Goal: Information Seeking & Learning: Check status

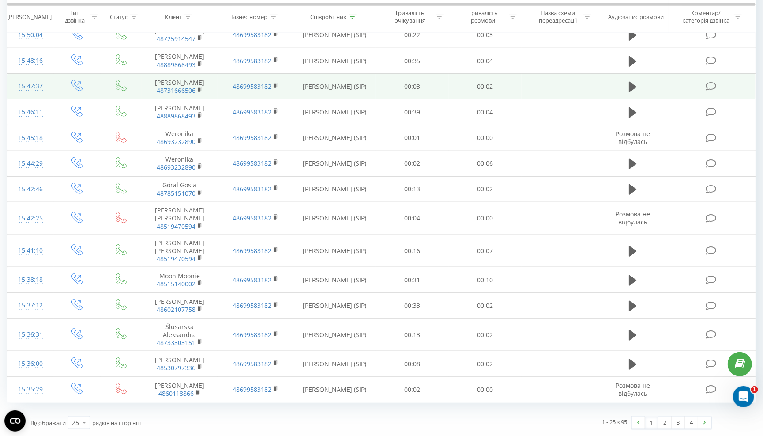
scroll to position [427, 0]
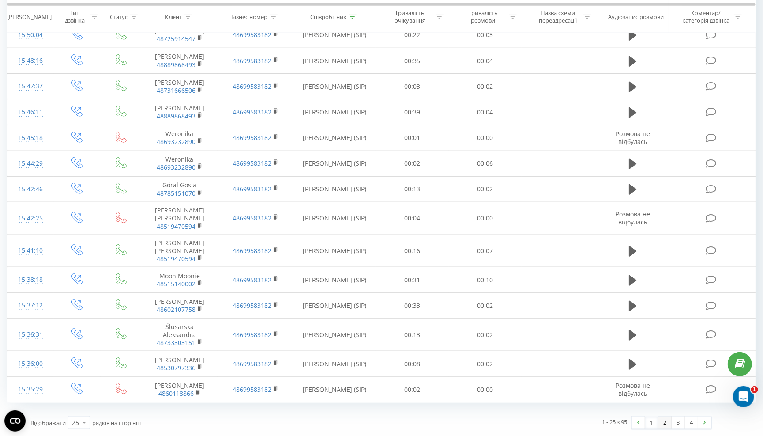
click at [665, 423] on link "2" at bounding box center [665, 422] width 13 height 12
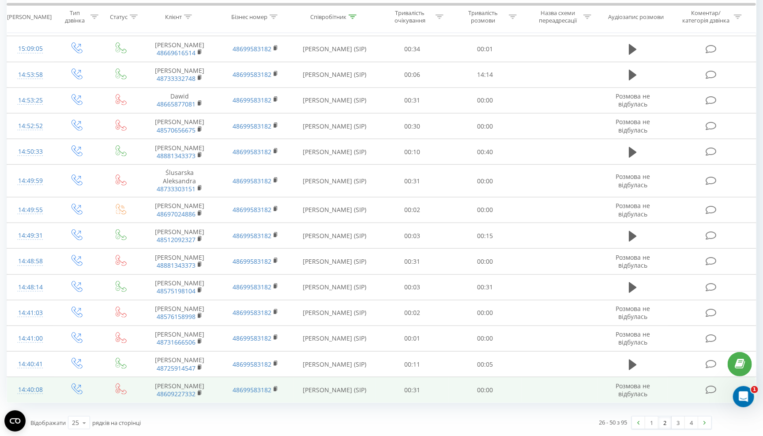
scroll to position [408, 0]
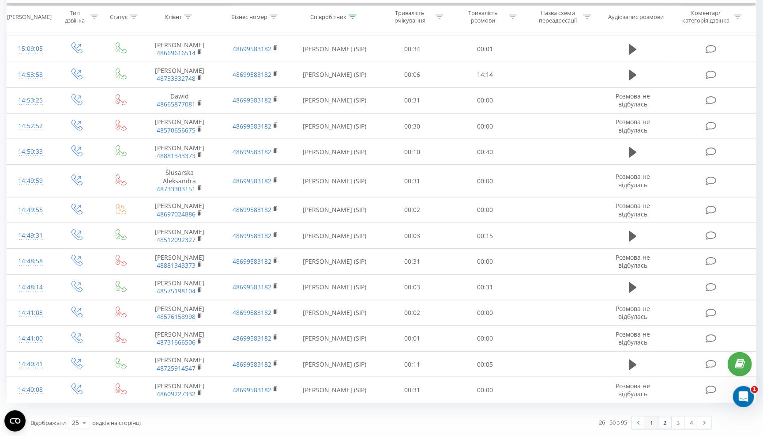
click at [651, 423] on link "1" at bounding box center [652, 422] width 13 height 12
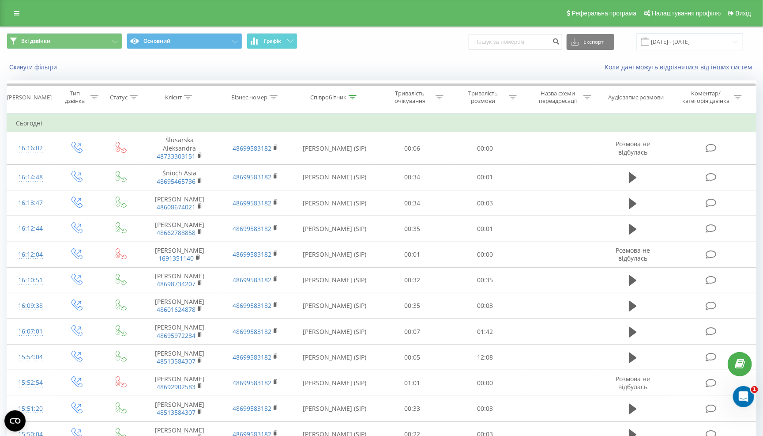
click at [349, 101] on div at bounding box center [353, 98] width 8 height 8
click at [340, 161] on form "Містить Bielak Скасувати OK" at bounding box center [335, 160] width 78 height 57
click at [340, 167] on input "Bielak" at bounding box center [335, 160] width 78 height 15
type input "І"
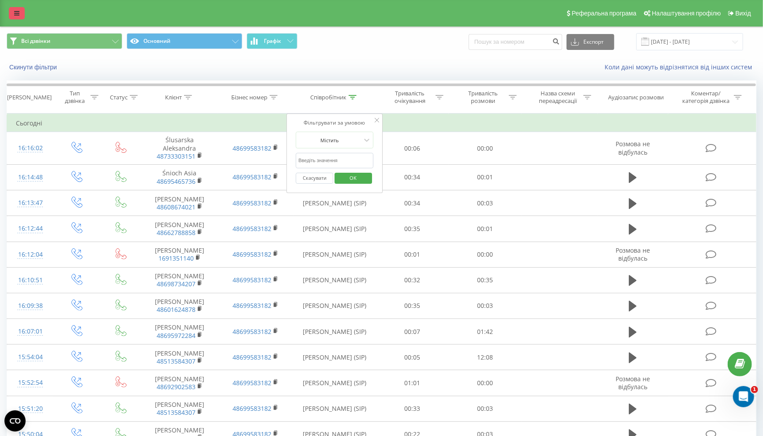
click at [17, 16] on icon at bounding box center [16, 13] width 5 height 6
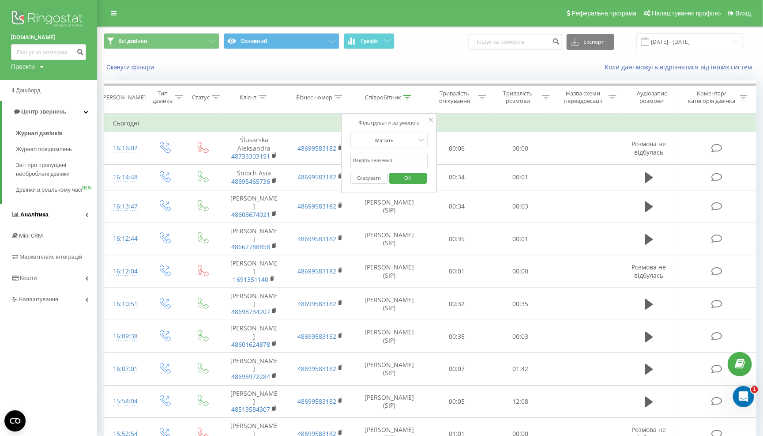
click at [77, 217] on link "Аналiтика" at bounding box center [48, 214] width 97 height 21
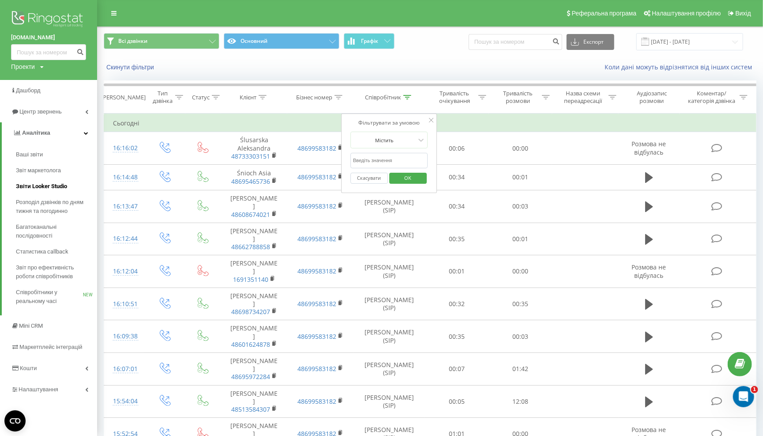
click at [58, 185] on span "Звіти Looker Studio" at bounding box center [41, 186] width 51 height 9
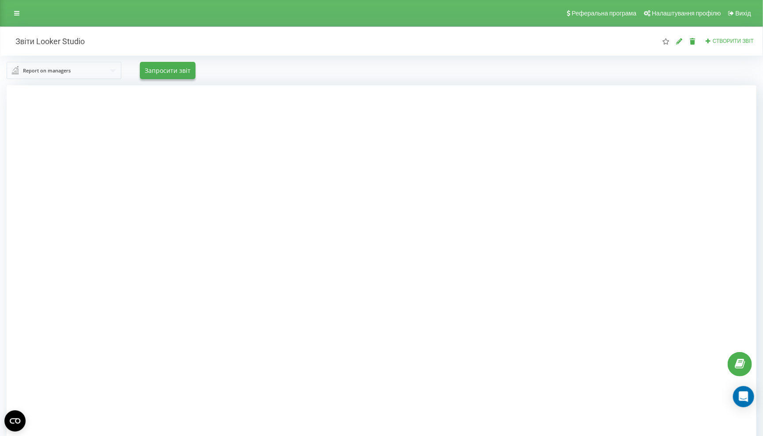
click at [10, 23] on div "Реферальна програма Налаштування профілю Вихід" at bounding box center [381, 13] width 763 height 26
click at [17, 24] on div "Реферальна програма Налаштування профілю Вихід" at bounding box center [381, 13] width 763 height 26
click at [499, 5] on div "Реферальна програма Налаштування профілю Вихід" at bounding box center [381, 13] width 763 height 26
click at [499, 2] on div "Реферальна програма Налаштування профілю Вихід" at bounding box center [381, 13] width 763 height 26
click at [19, 17] on link at bounding box center [17, 13] width 16 height 12
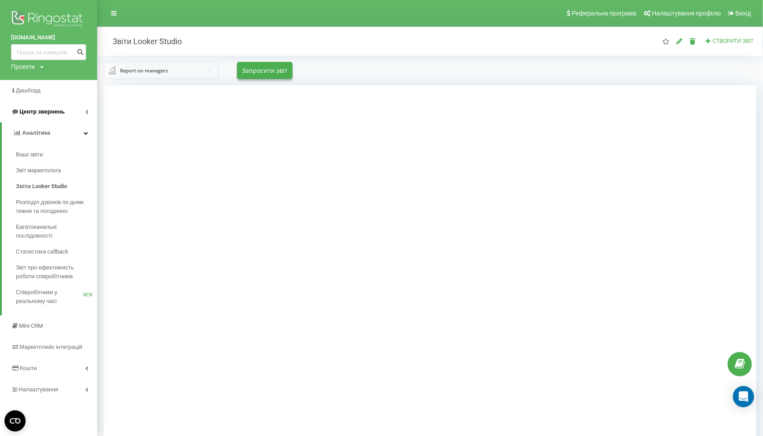
click at [86, 106] on link "Центр звернень" at bounding box center [48, 111] width 97 height 21
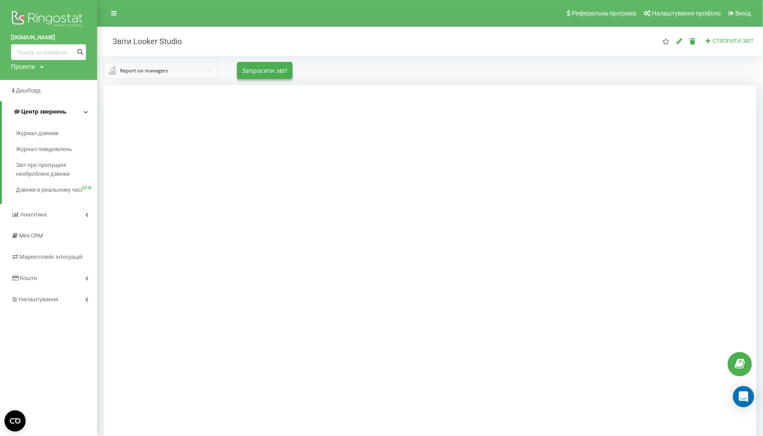
click at [84, 112] on icon at bounding box center [86, 112] width 4 height 4
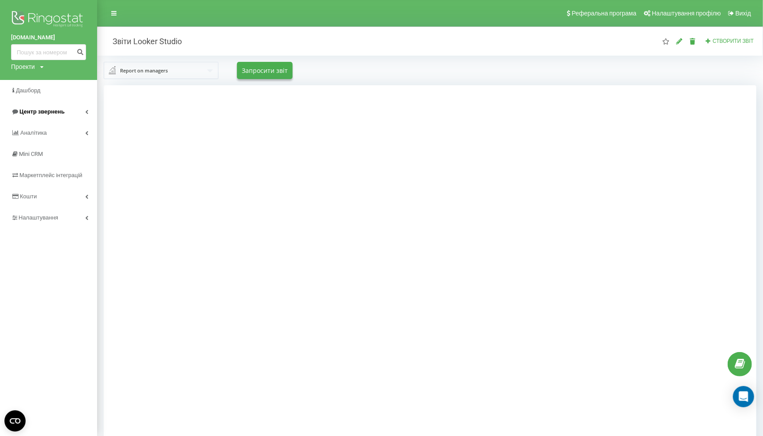
click at [87, 114] on link "Центр звернень" at bounding box center [48, 111] width 97 height 21
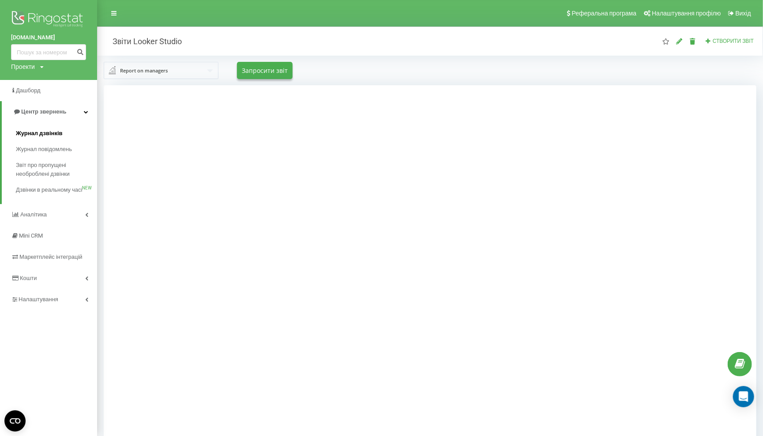
click at [57, 130] on span "Журнал дзвінків" at bounding box center [39, 133] width 47 height 9
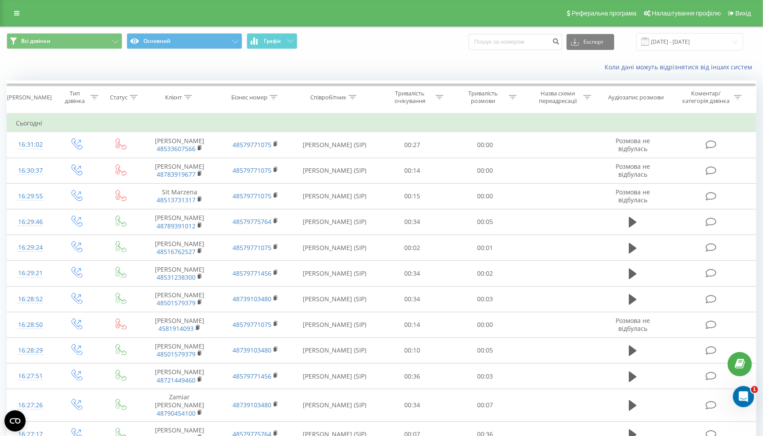
drag, startPoint x: 401, startPoint y: 98, endPoint x: 396, endPoint y: 98, distance: 5.7
click at [401, 98] on div "Тривалість очікування" at bounding box center [409, 97] width 47 height 15
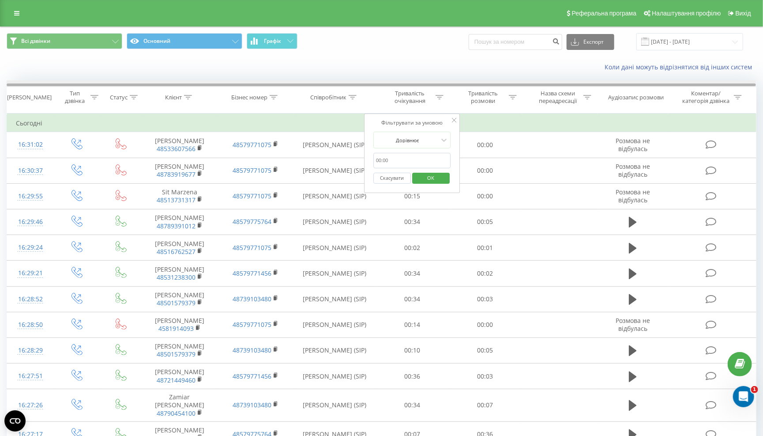
click at [375, 86] on div at bounding box center [382, 84] width 750 height 3
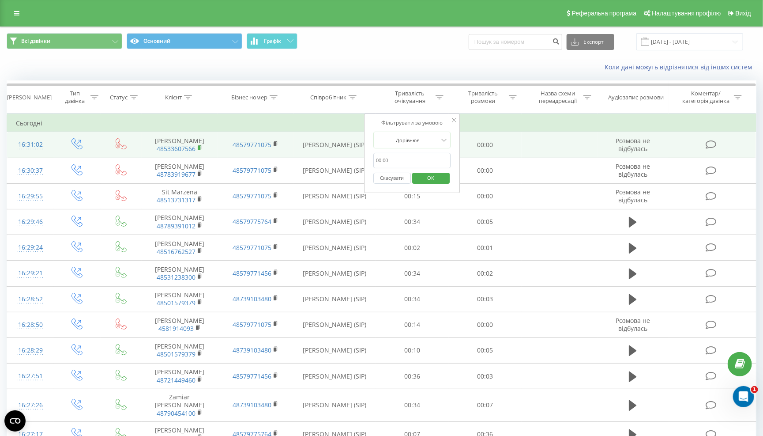
click at [202, 151] on icon at bounding box center [200, 148] width 5 height 6
click at [539, 146] on td at bounding box center [560, 145] width 76 height 26
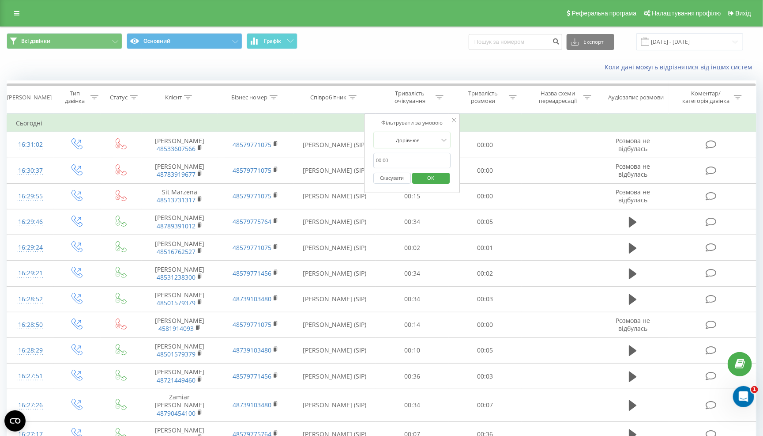
click at [458, 123] on div "Фільтрувати за умовою Дорівнює Скасувати OK" at bounding box center [412, 152] width 96 height 79
click at [451, 127] on div "Фільтрувати за умовою" at bounding box center [413, 122] width 78 height 9
click at [456, 122] on icon at bounding box center [455, 120] width 4 height 4
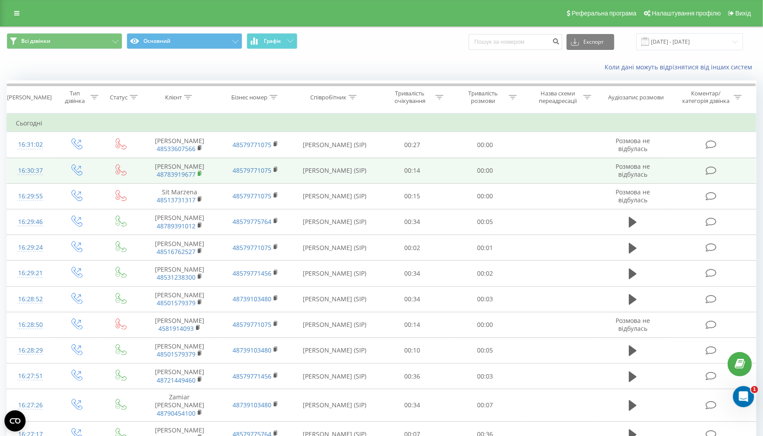
click at [199, 176] on rect at bounding box center [199, 174] width 3 height 4
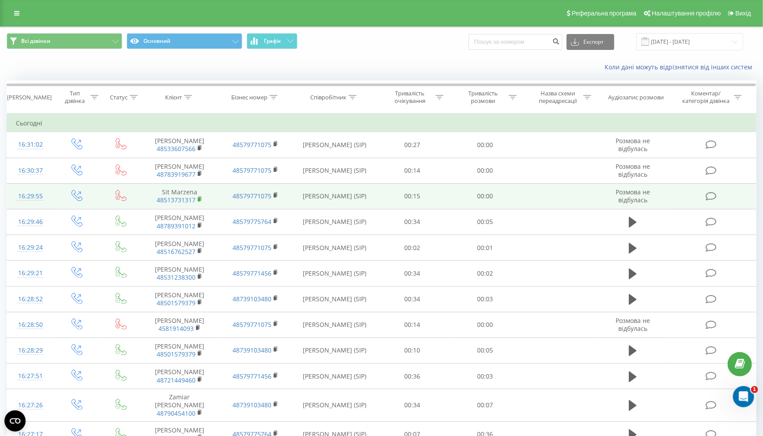
click at [198, 201] on rect at bounding box center [199, 199] width 3 height 4
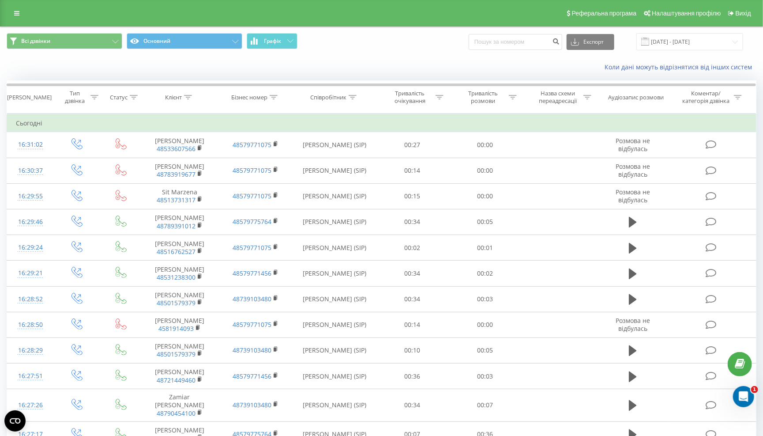
click at [358, 98] on th "Співробітник" at bounding box center [335, 97] width 82 height 33
click at [357, 101] on div at bounding box center [353, 98] width 8 height 8
click at [319, 167] on input "text" at bounding box center [335, 160] width 78 height 15
click at [354, 184] on button "OK" at bounding box center [354, 178] width 38 height 11
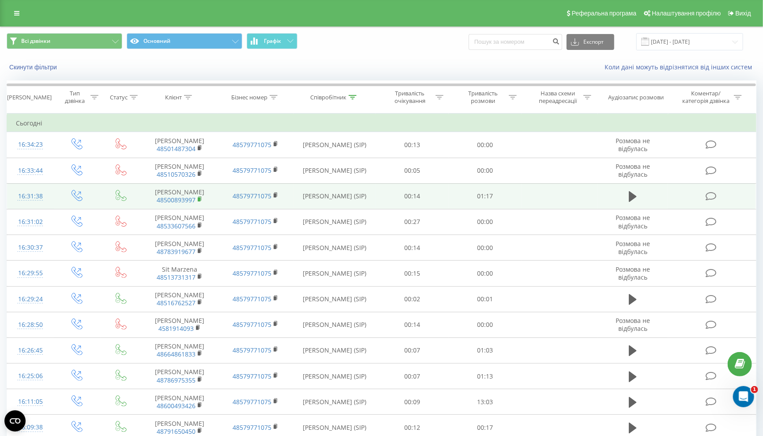
click at [201, 200] on icon at bounding box center [199, 198] width 3 height 4
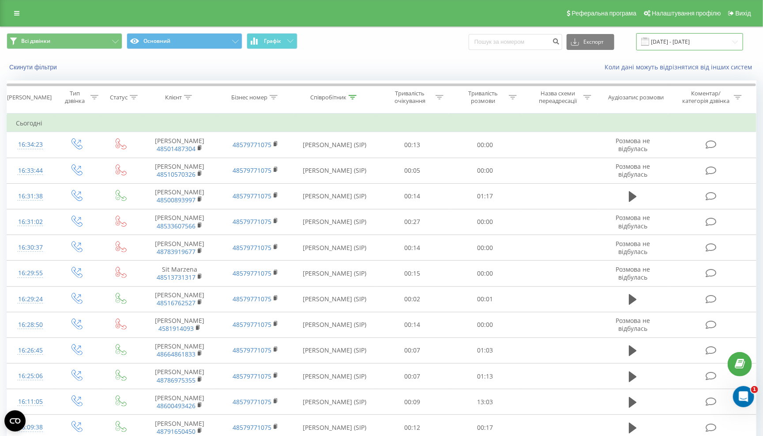
click at [688, 49] on input "[DATE] - [DATE]" at bounding box center [690, 41] width 107 height 17
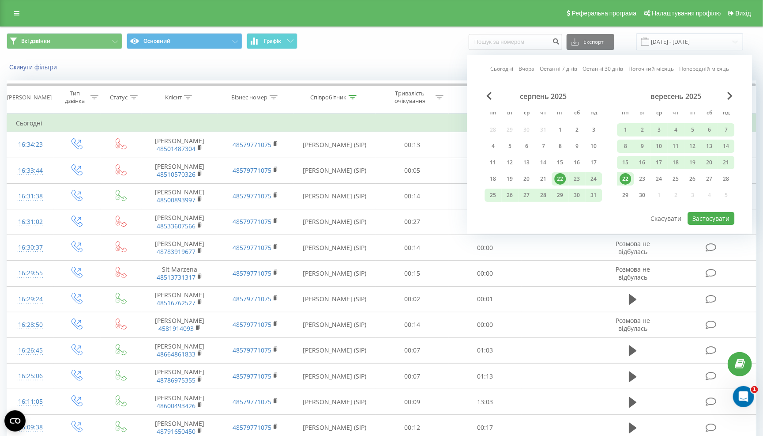
click at [405, 57] on div "Всі дзвінки Основний Графік Експорт .csv .xls .xlsx 22.08.2025 - 22.09.2025 Сьо…" at bounding box center [381, 42] width 763 height 30
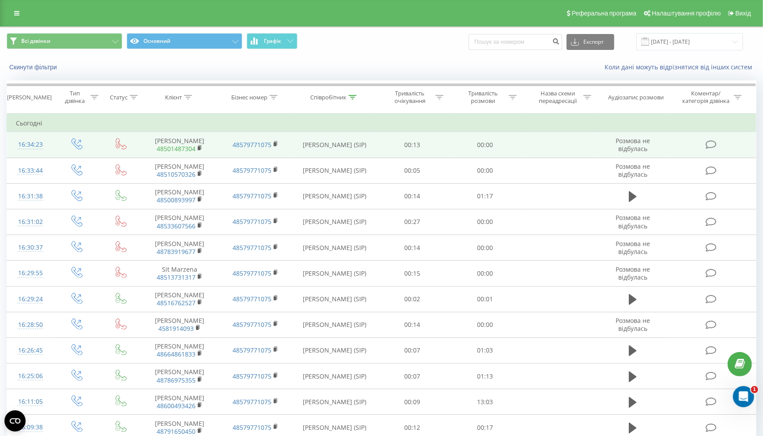
click at [195, 153] on link "48501487304" at bounding box center [176, 148] width 39 height 8
click at [200, 150] on rect at bounding box center [199, 148] width 3 height 4
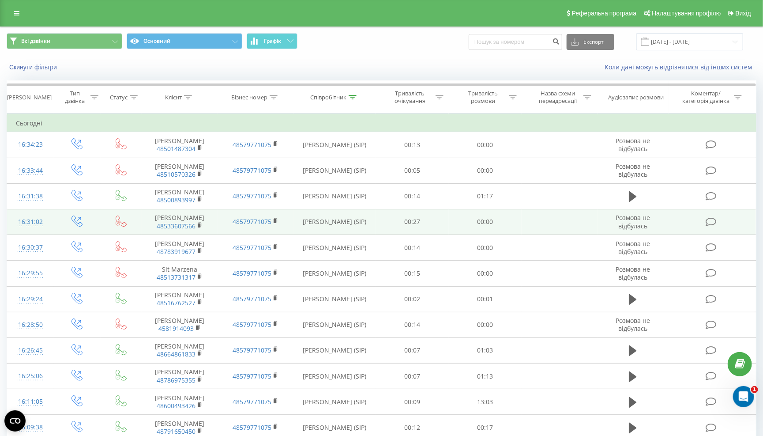
click at [196, 230] on span "48533607566" at bounding box center [180, 226] width 58 height 8
click at [199, 227] on rect at bounding box center [199, 225] width 3 height 4
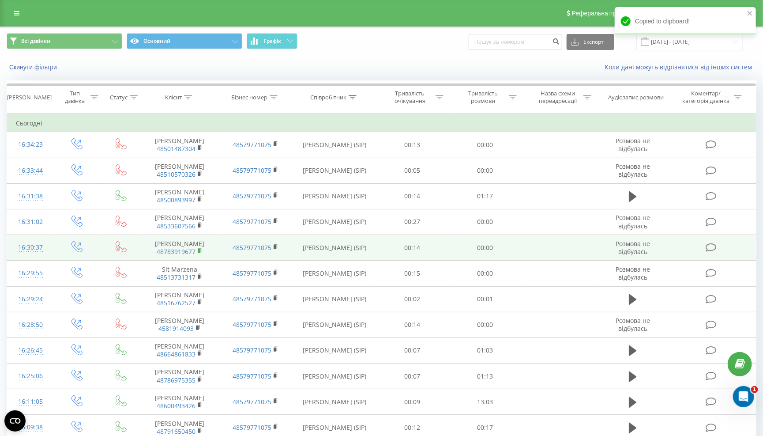
click at [202, 254] on icon at bounding box center [200, 251] width 5 height 6
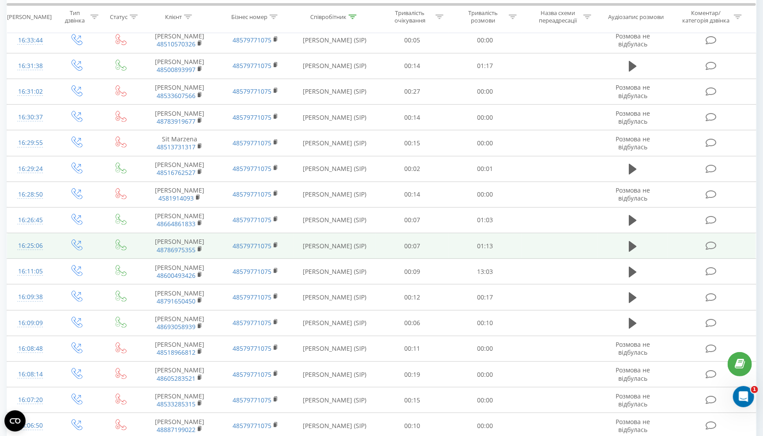
scroll to position [215, 0]
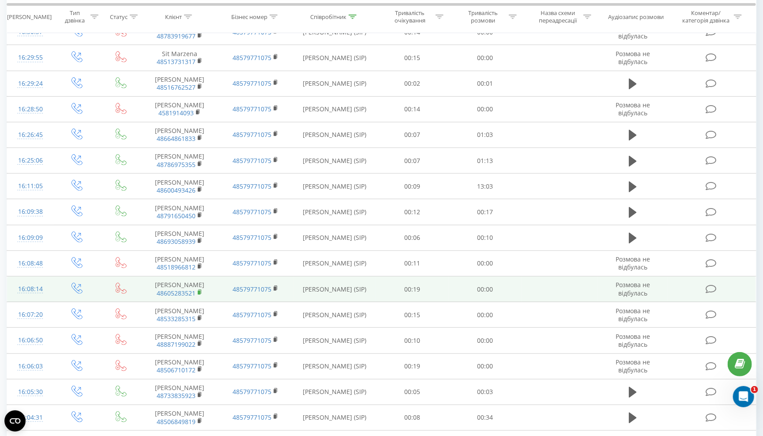
click at [200, 295] on icon at bounding box center [200, 292] width 5 height 6
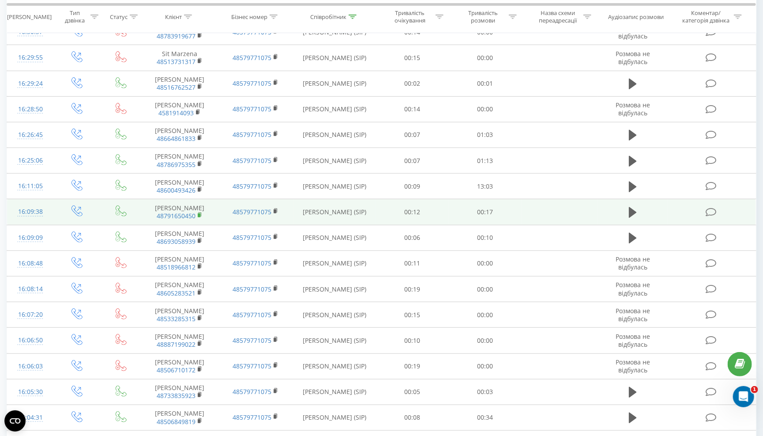
click at [200, 220] on span at bounding box center [200, 216] width 5 height 8
click at [199, 218] on icon at bounding box center [200, 215] width 5 height 6
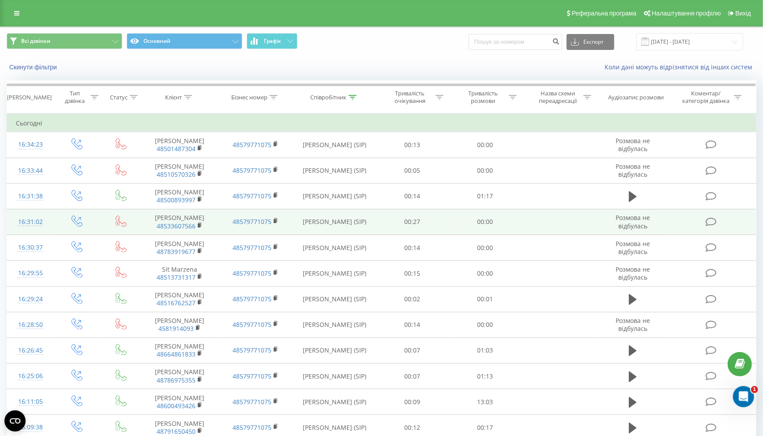
scroll to position [0, 0]
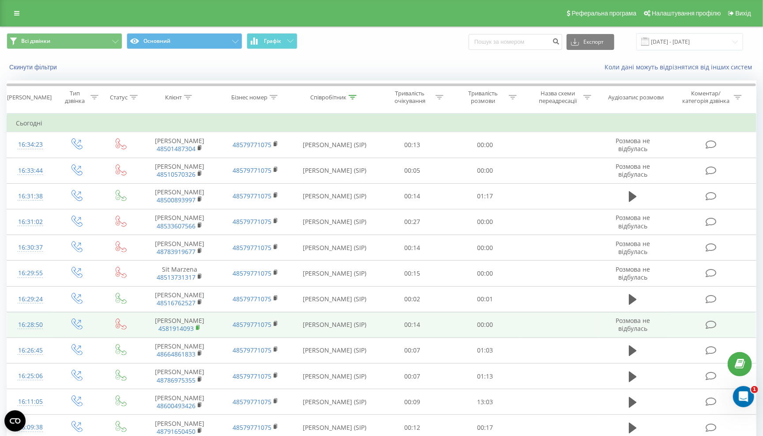
click at [198, 330] on rect at bounding box center [197, 328] width 3 height 4
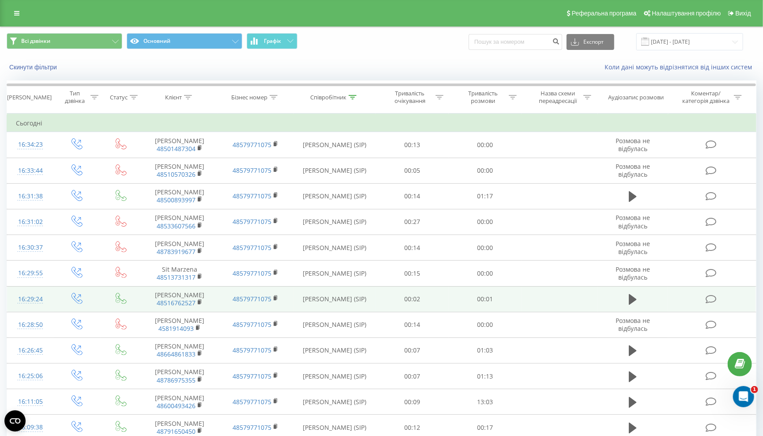
scroll to position [184, 0]
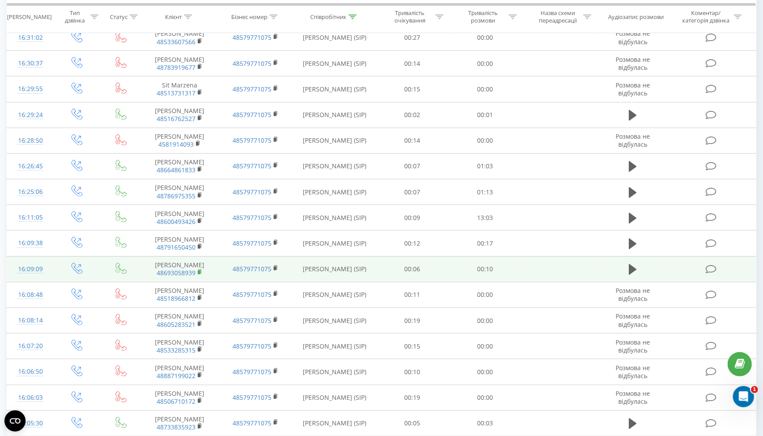
click at [200, 274] on rect at bounding box center [199, 272] width 3 height 4
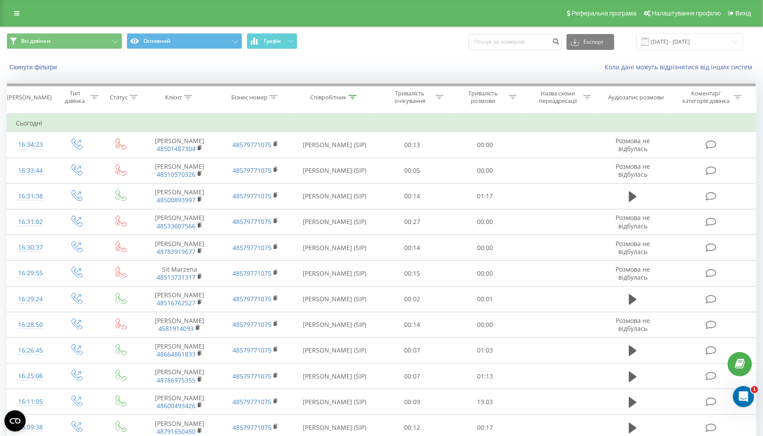
scroll to position [0, 0]
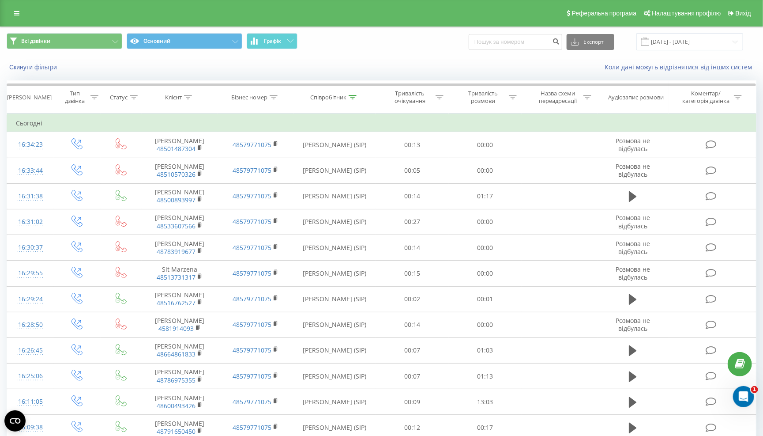
click at [362, 93] on th "Співробітник" at bounding box center [335, 97] width 82 height 33
click at [352, 93] on th "Співробітник" at bounding box center [335, 97] width 82 height 33
click at [354, 96] on icon at bounding box center [353, 97] width 8 height 4
click at [325, 155] on input "sikora" at bounding box center [335, 160] width 78 height 15
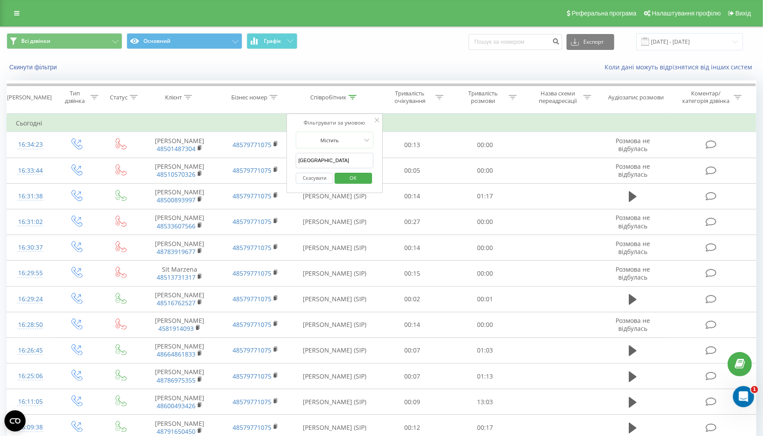
click at [354, 179] on button "OK" at bounding box center [354, 178] width 38 height 11
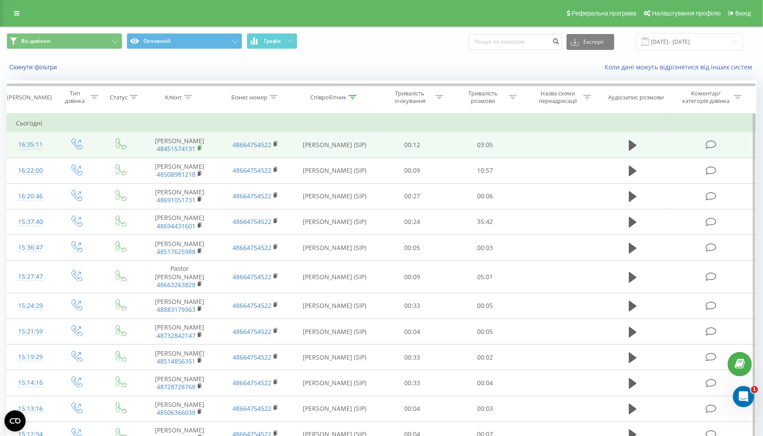
click at [200, 150] on rect at bounding box center [199, 148] width 3 height 4
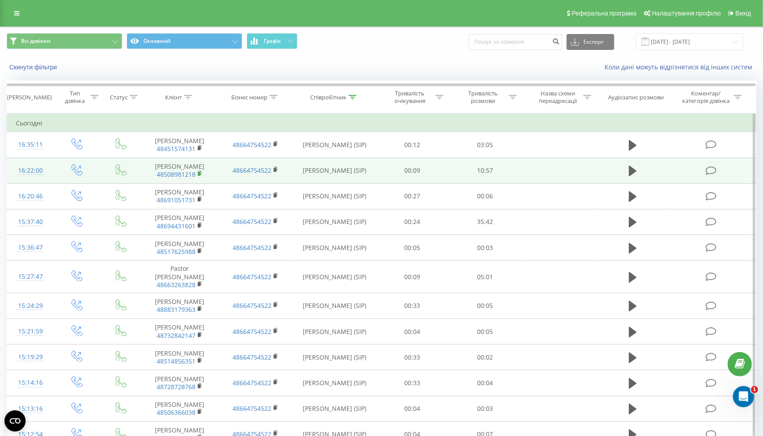
click at [198, 175] on icon at bounding box center [200, 173] width 5 height 6
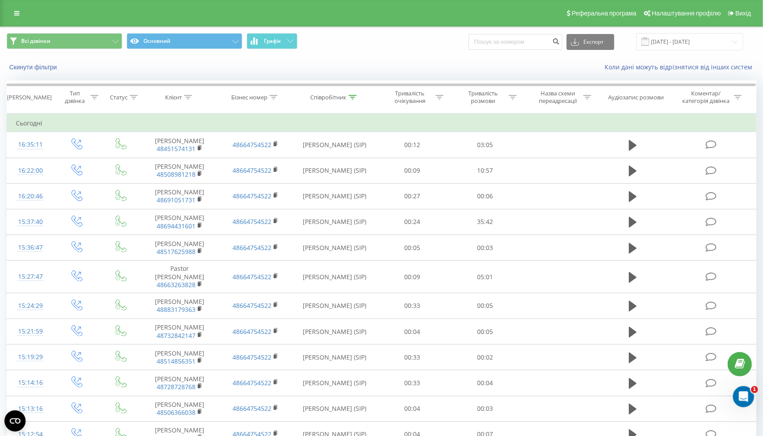
click at [363, 111] on th "Співробітник" at bounding box center [335, 97] width 82 height 33
click at [363, 102] on th "Співробітник" at bounding box center [335, 97] width 82 height 33
click at [354, 95] on div at bounding box center [353, 98] width 8 height 8
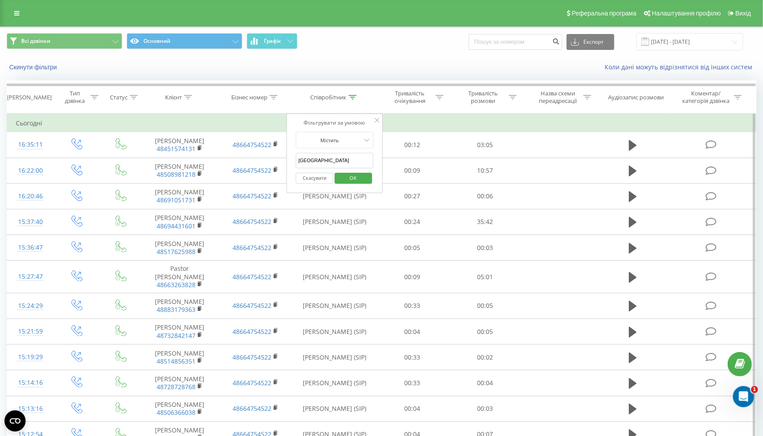
click at [329, 158] on input "Kuba" at bounding box center [335, 160] width 78 height 15
click at [329, 157] on input "Kuba" at bounding box center [335, 160] width 78 height 15
click at [328, 158] on input "Kuba" at bounding box center [335, 160] width 78 height 15
click at [316, 158] on input "Kuba" at bounding box center [335, 160] width 78 height 15
click at [302, 159] on input "Kuba" at bounding box center [335, 160] width 78 height 15
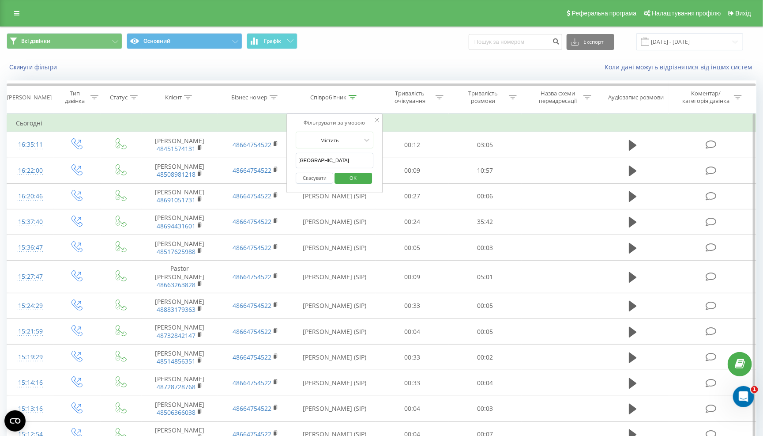
click at [302, 159] on input "Kuba" at bounding box center [335, 160] width 78 height 15
type input "Bielak"
click at [354, 179] on button "OK" at bounding box center [354, 178] width 38 height 11
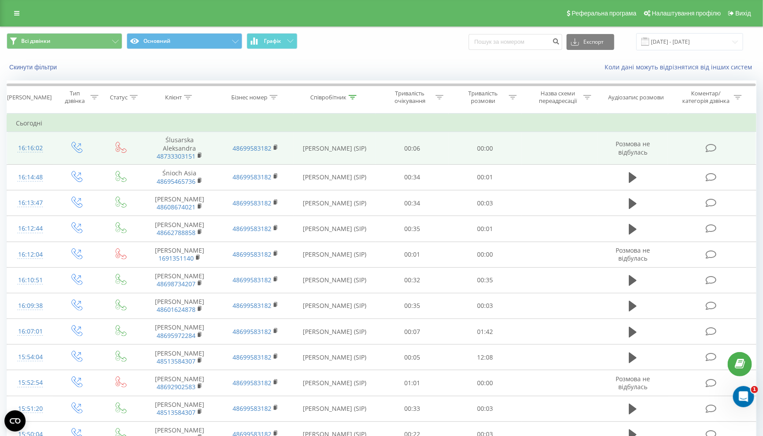
click at [196, 157] on span "48733303151" at bounding box center [180, 156] width 58 height 8
click at [201, 155] on icon at bounding box center [199, 155] width 3 height 4
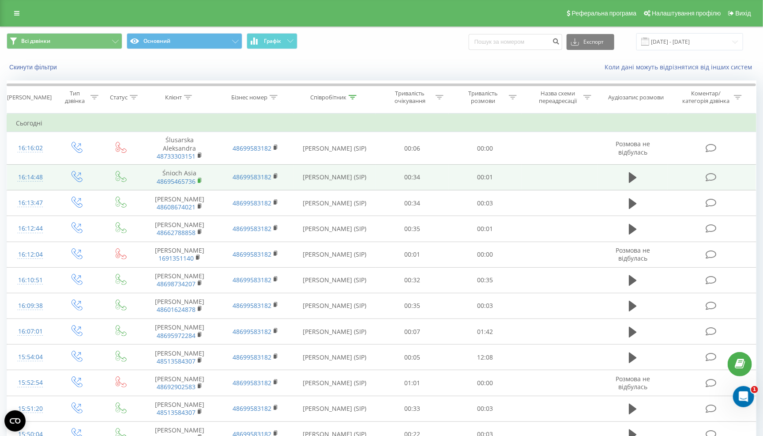
click at [200, 179] on rect at bounding box center [199, 181] width 3 height 4
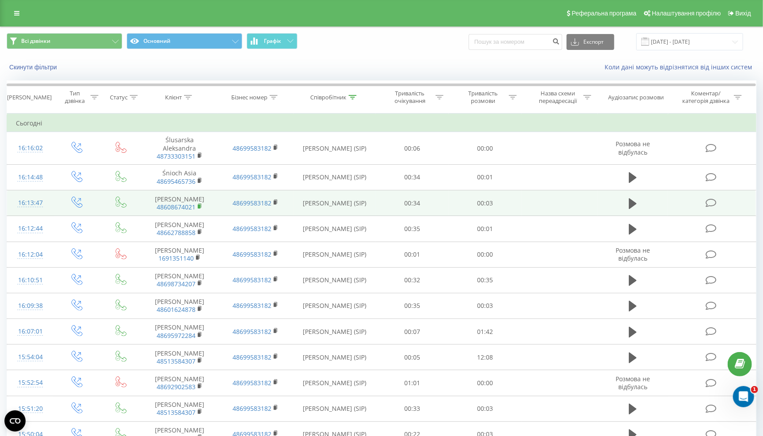
click at [199, 208] on icon at bounding box center [200, 206] width 5 height 6
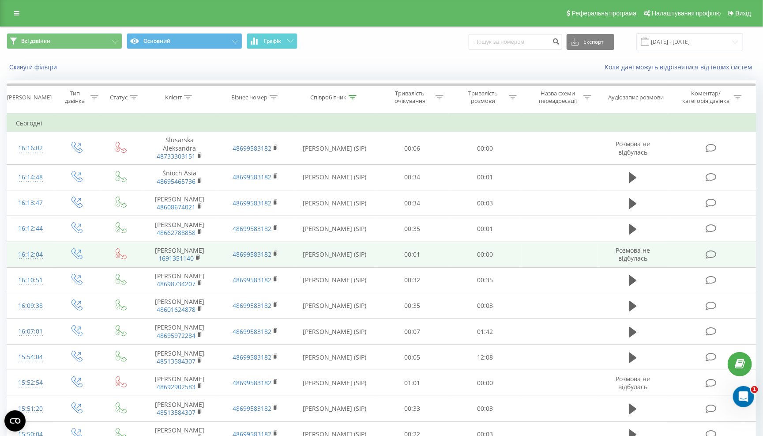
click at [194, 257] on span "1691351140" at bounding box center [180, 258] width 58 height 8
click at [196, 257] on rect at bounding box center [197, 258] width 3 height 4
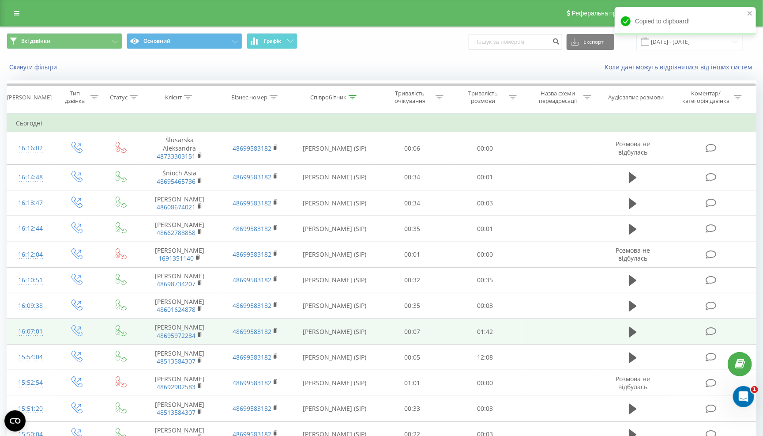
scroll to position [28, 0]
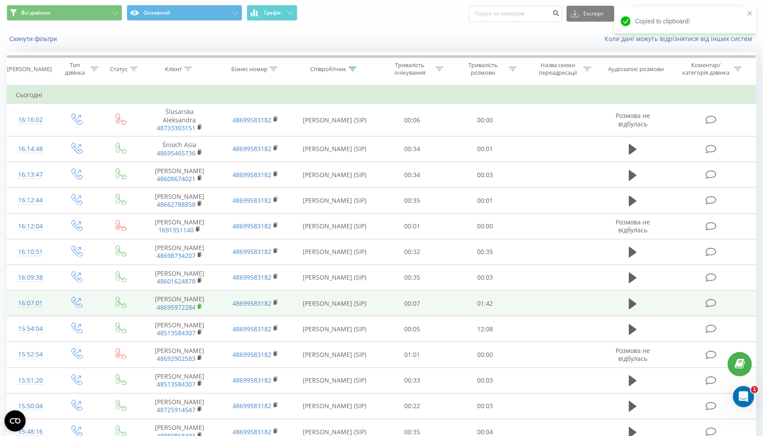
click at [200, 309] on rect at bounding box center [199, 307] width 3 height 4
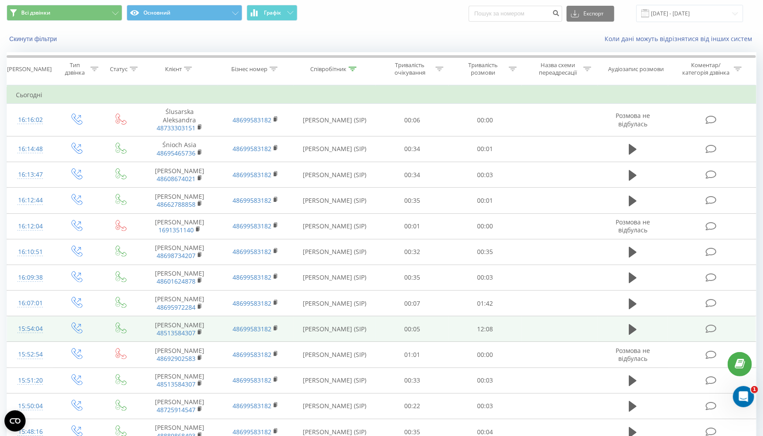
scroll to position [156, 0]
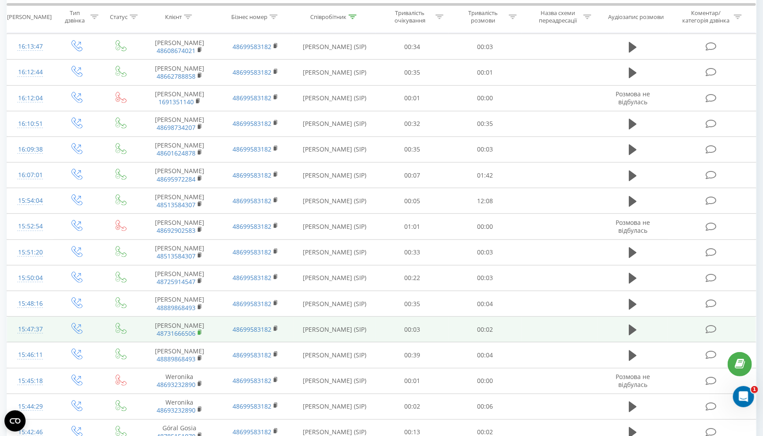
click at [198, 337] on span at bounding box center [200, 333] width 5 height 8
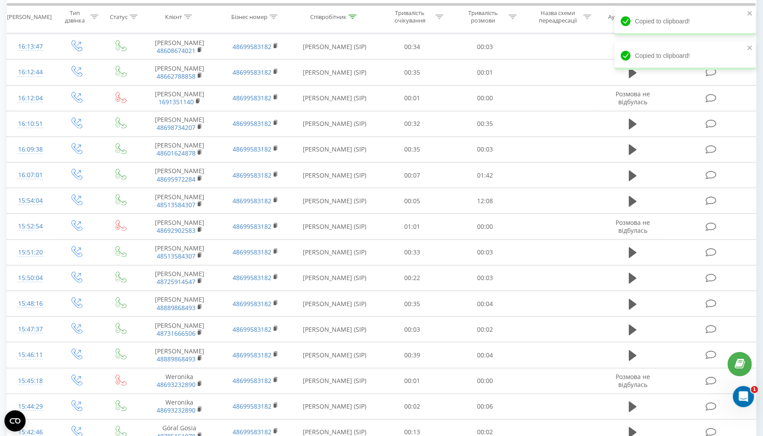
click at [490, 7] on th "Тривалість розмови" at bounding box center [485, 16] width 73 height 33
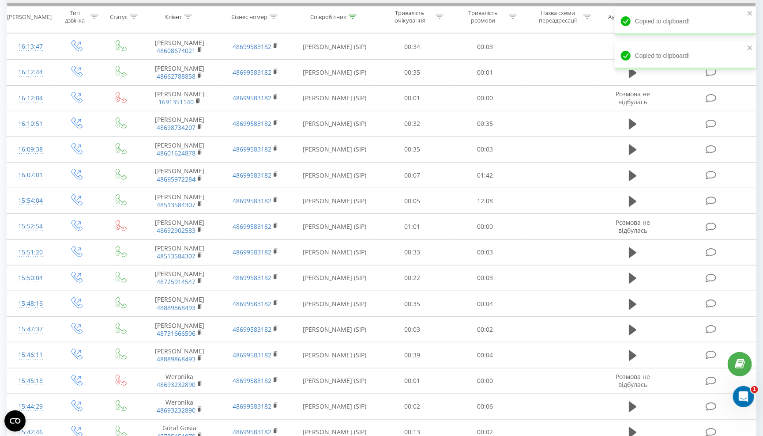
click at [491, 4] on div at bounding box center [382, 4] width 750 height 3
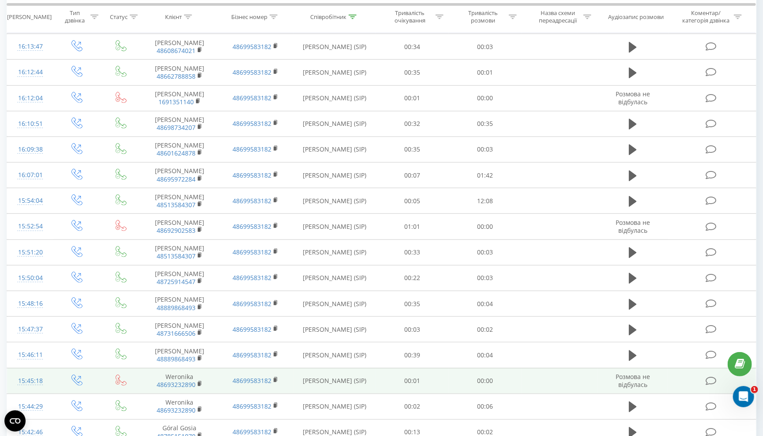
scroll to position [419, 0]
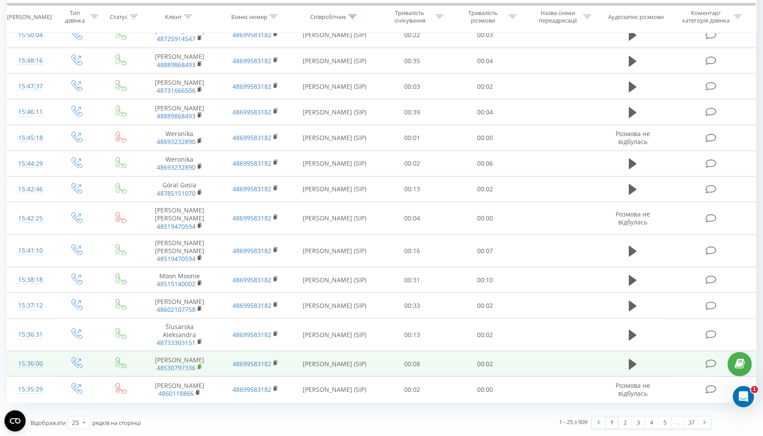
click at [200, 365] on rect at bounding box center [199, 367] width 3 height 4
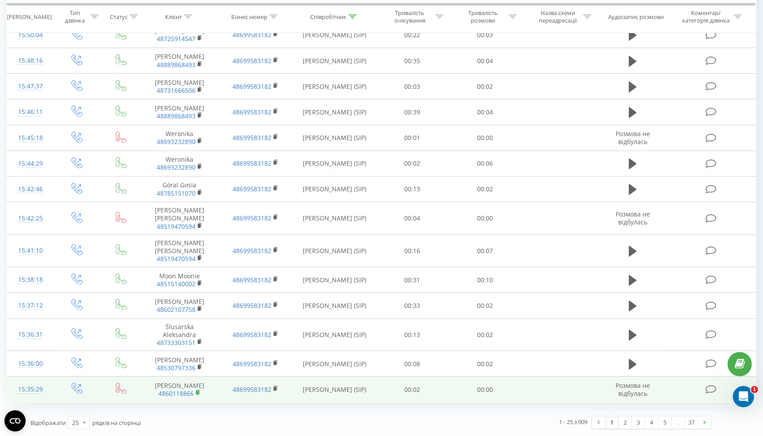
click at [196, 392] on rect at bounding box center [197, 393] width 3 height 4
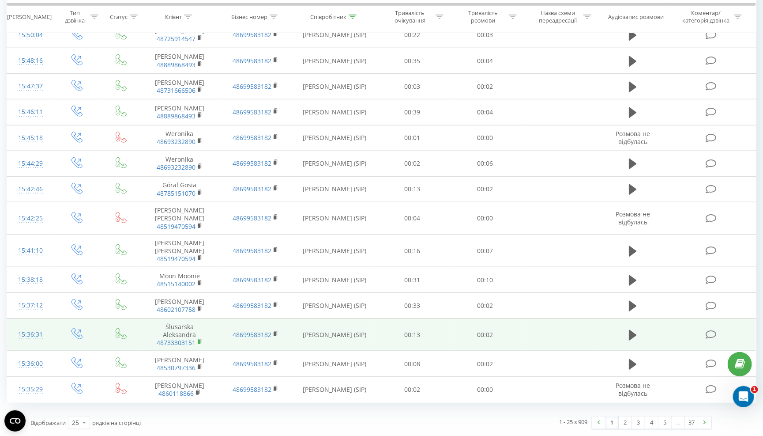
click at [200, 342] on rect at bounding box center [199, 342] width 3 height 4
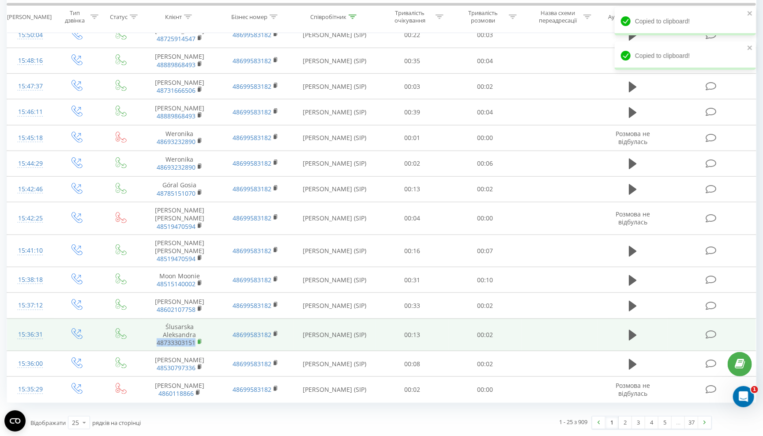
click at [200, 342] on rect at bounding box center [199, 342] width 3 height 4
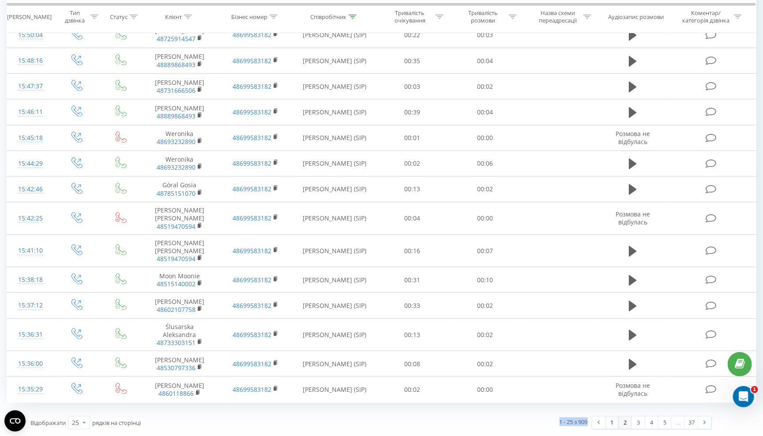
click at [629, 418] on link "2" at bounding box center [625, 422] width 13 height 12
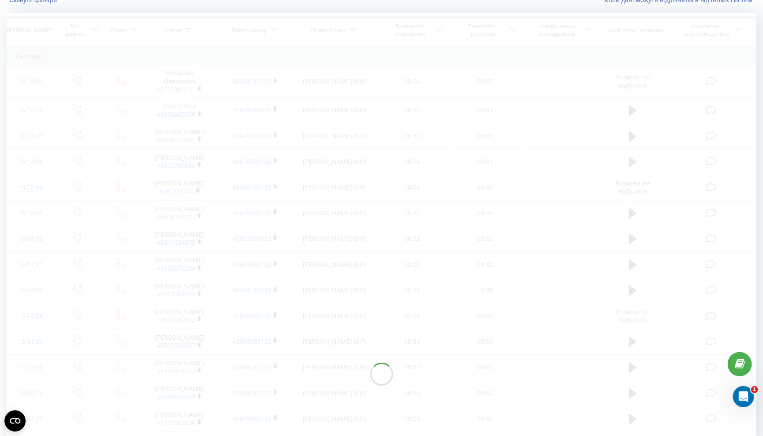
scroll to position [58, 0]
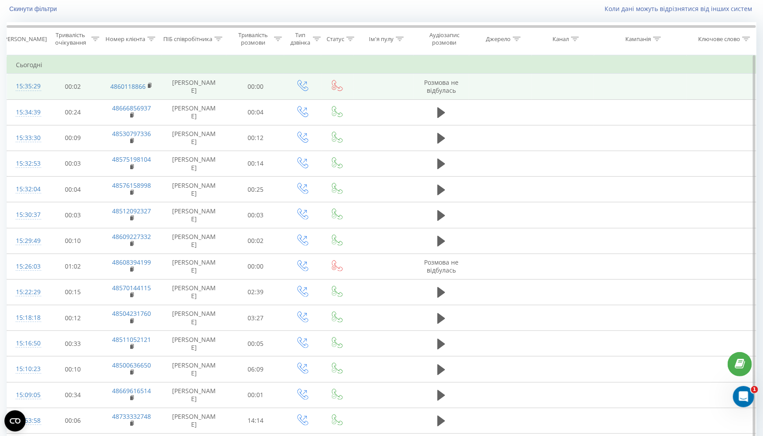
scroll to position [368, 0]
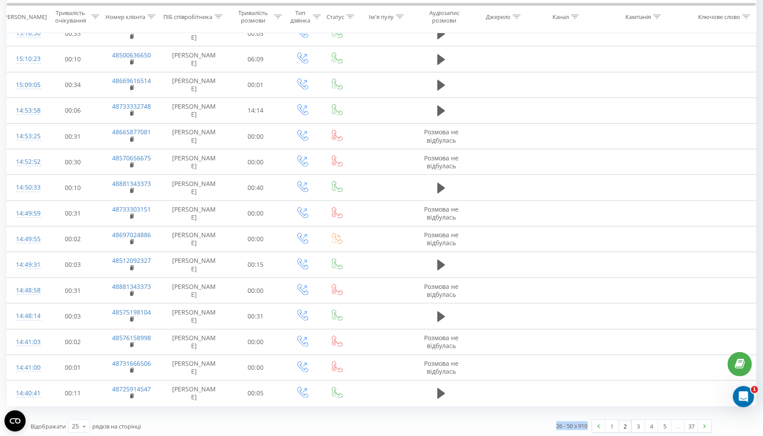
click at [627, 423] on link "2" at bounding box center [625, 426] width 13 height 12
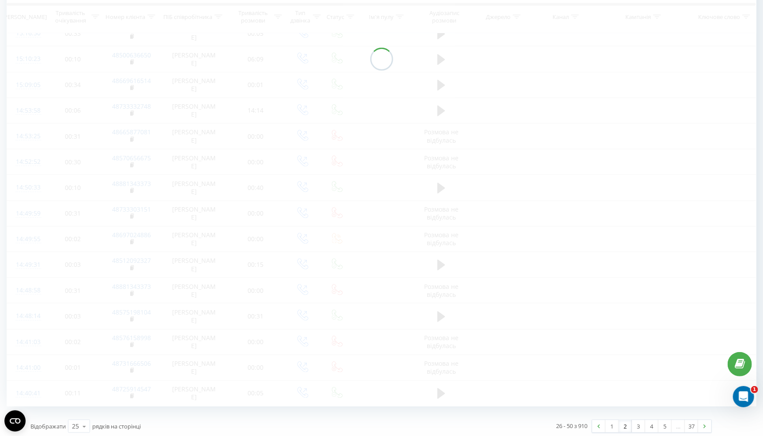
scroll to position [59, 0]
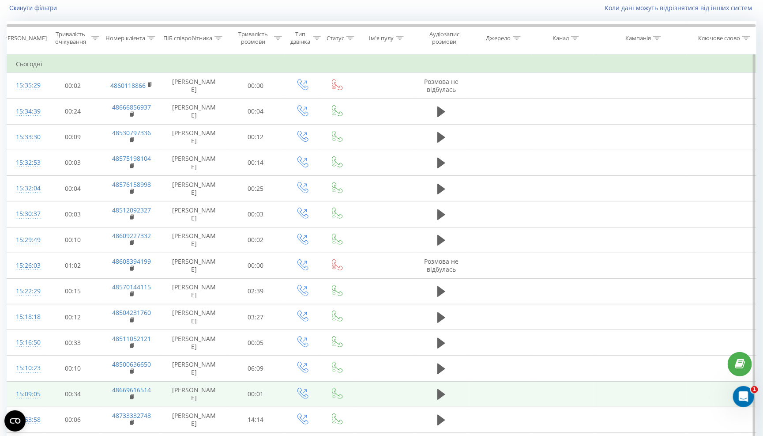
click at [198, 391] on td "Jakub Bielak" at bounding box center [194, 394] width 65 height 26
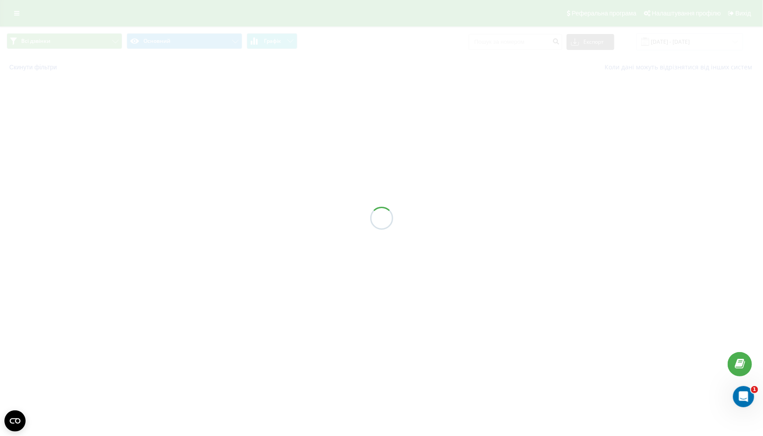
scroll to position [59, 0]
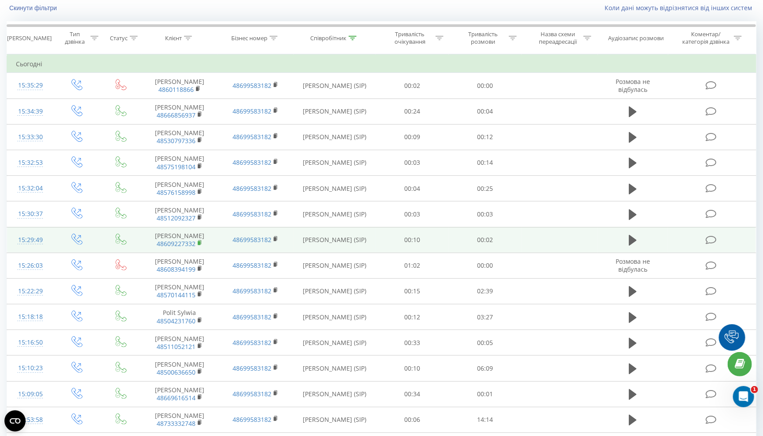
click at [200, 245] on rect at bounding box center [199, 243] width 3 height 4
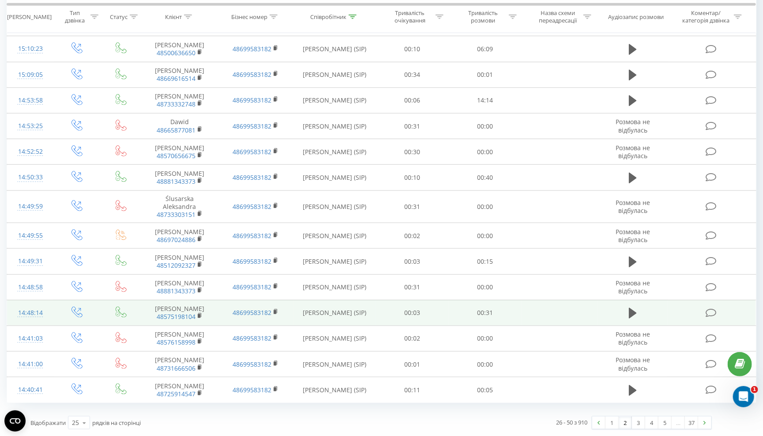
scroll to position [0, 0]
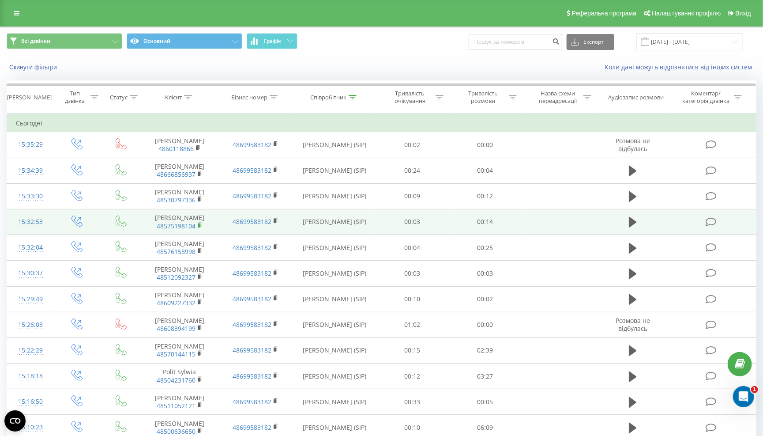
click at [199, 227] on rect at bounding box center [199, 225] width 3 height 4
